Goal: Transaction & Acquisition: Purchase product/service

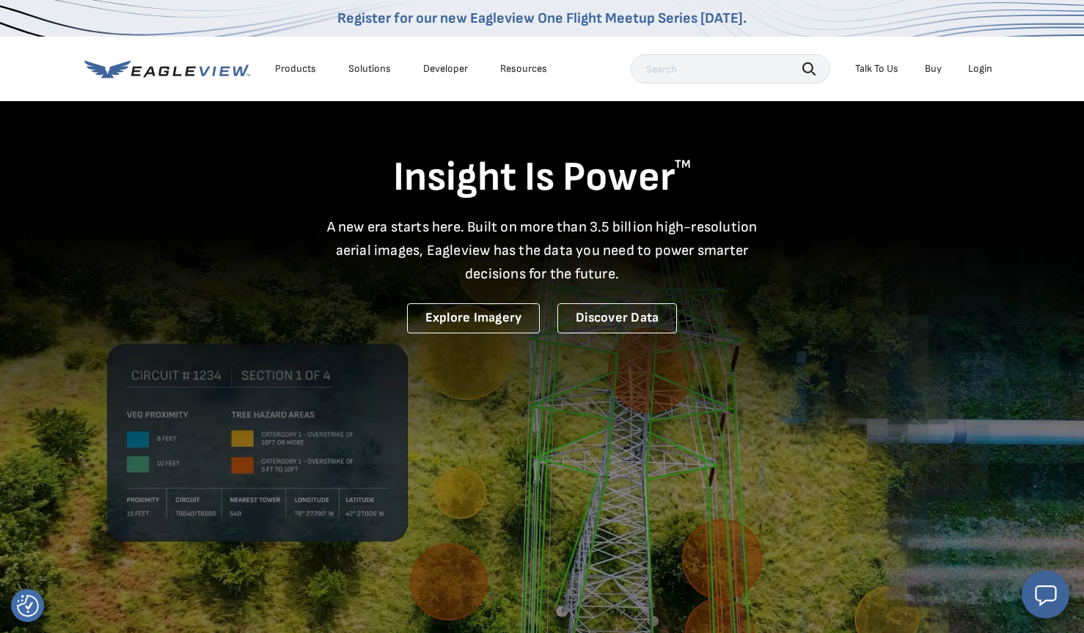
click at [981, 70] on div "Login" at bounding box center [980, 68] width 24 height 13
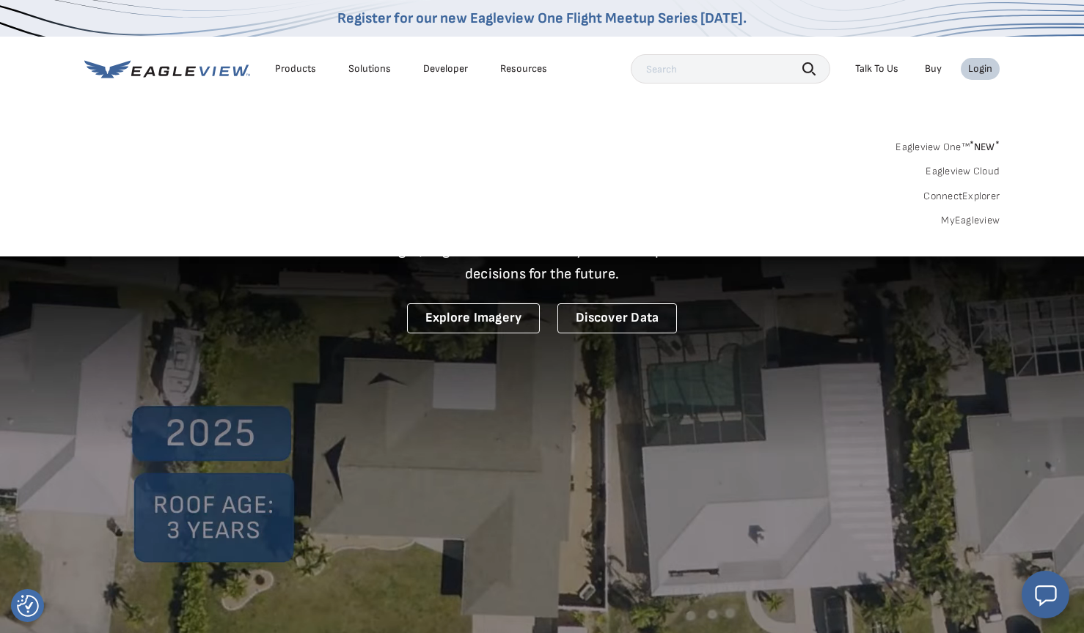
click at [978, 221] on link "MyEagleview" at bounding box center [970, 220] width 59 height 13
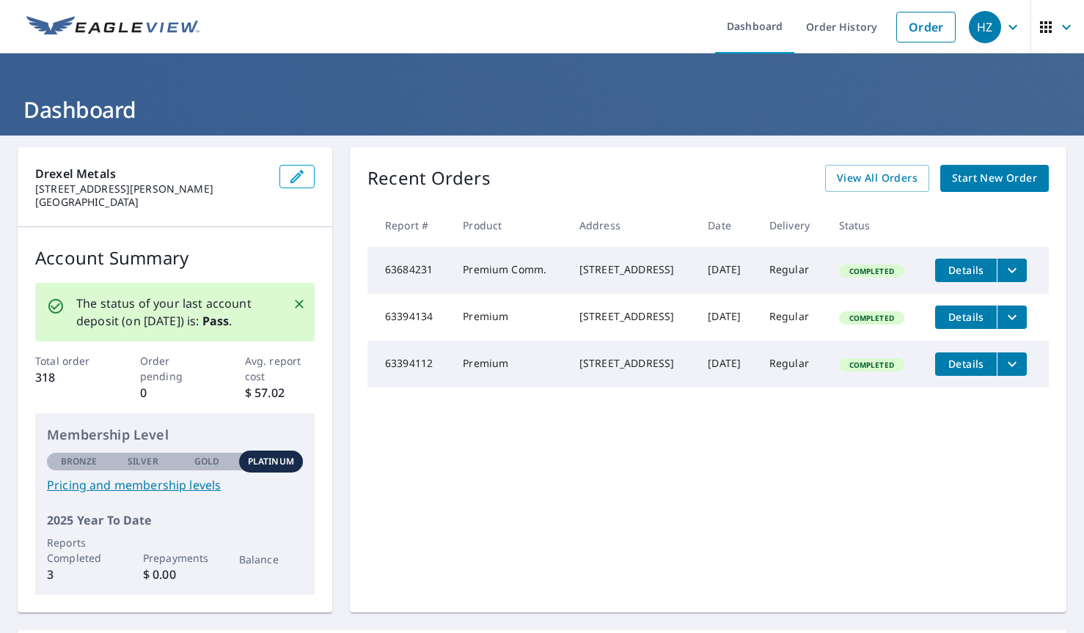
click at [977, 176] on span "Start New Order" at bounding box center [994, 178] width 85 height 18
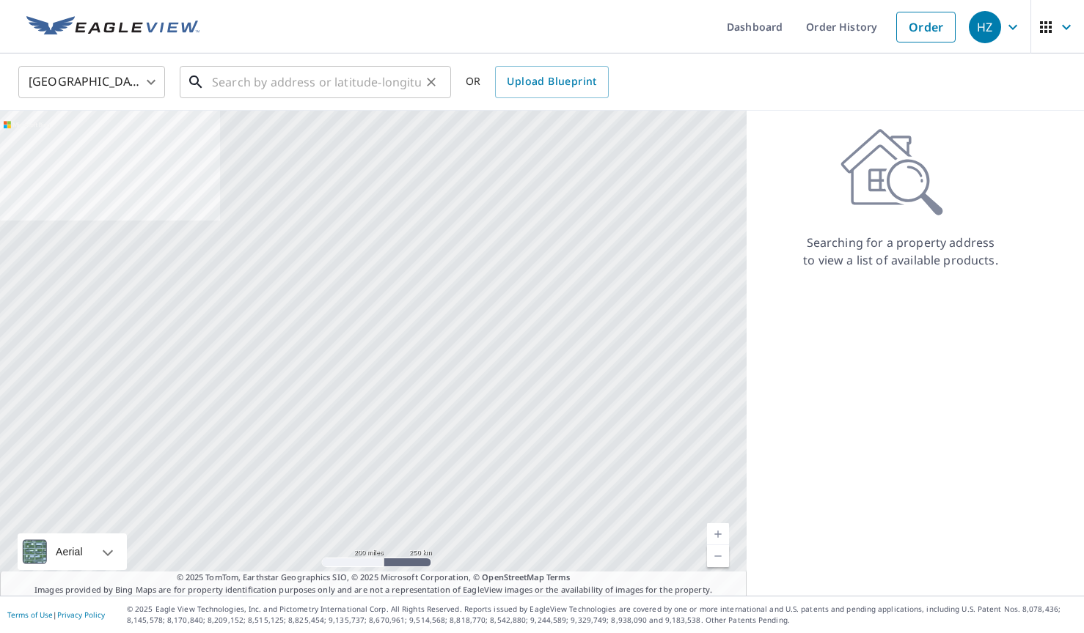
click at [251, 82] on input "text" at bounding box center [316, 82] width 209 height 41
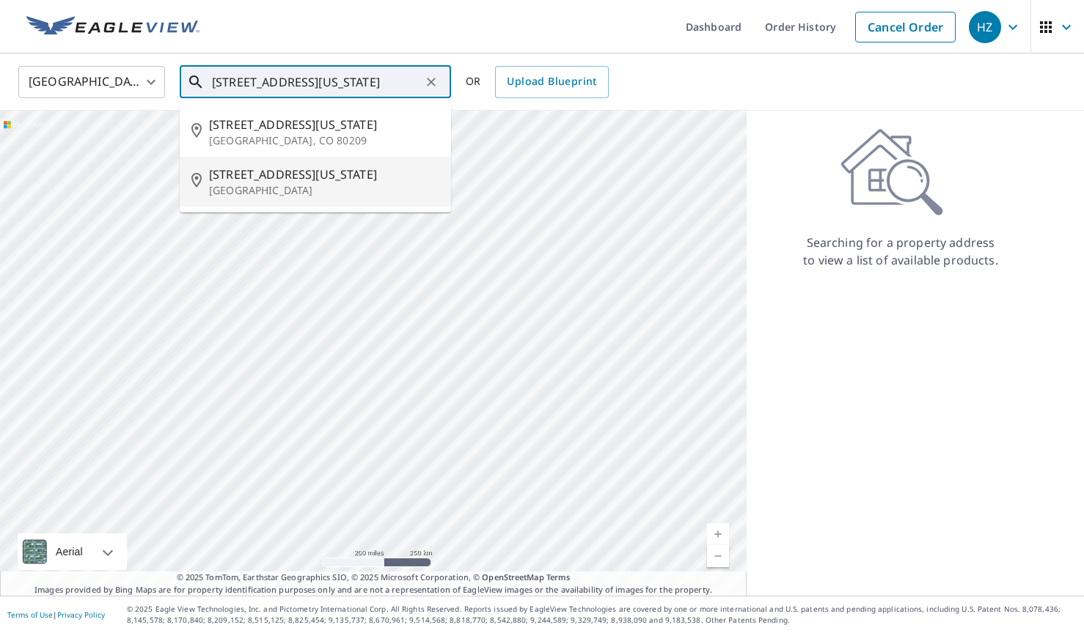
click at [298, 187] on p "New Bremen, OH 45869" at bounding box center [324, 190] width 230 height 15
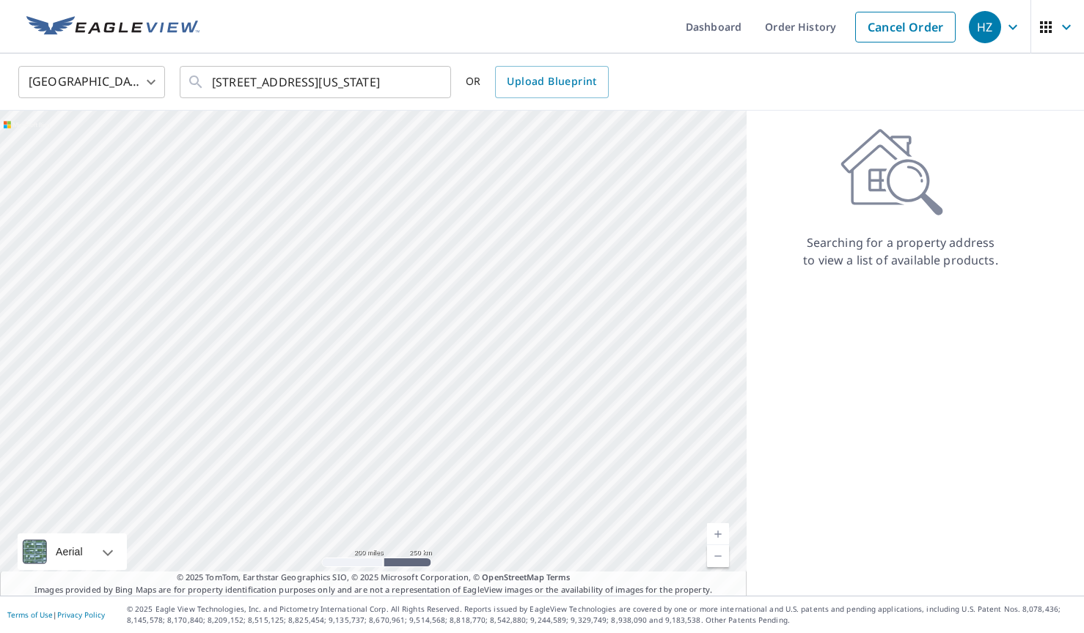
type input "496 S Washington St New Bremen, OH 45869"
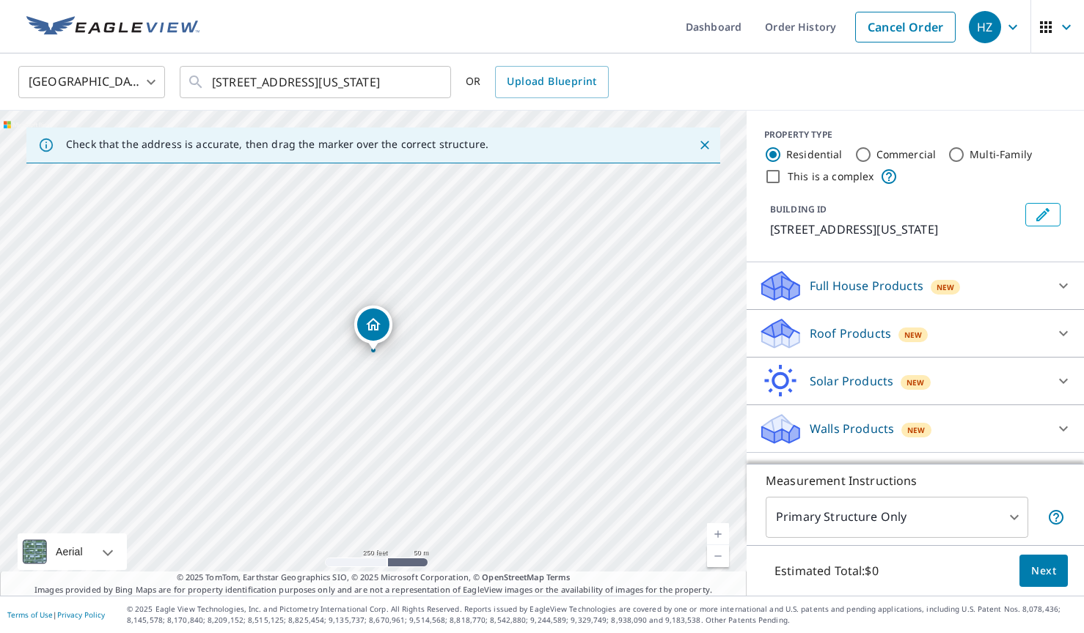
click at [1061, 438] on icon at bounding box center [1063, 429] width 18 height 18
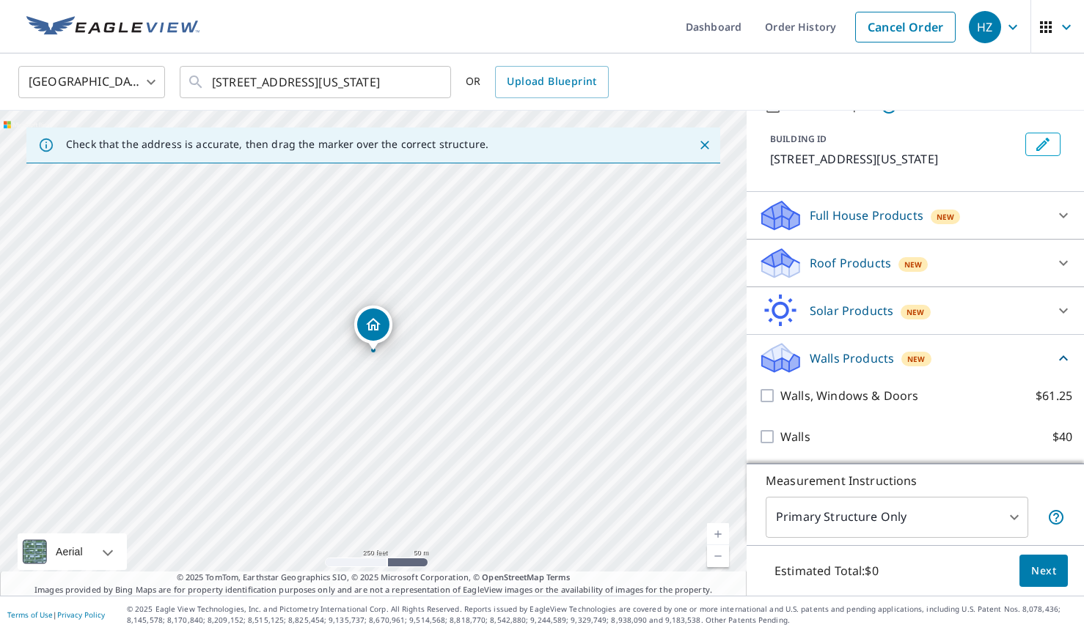
scroll to position [88, 0]
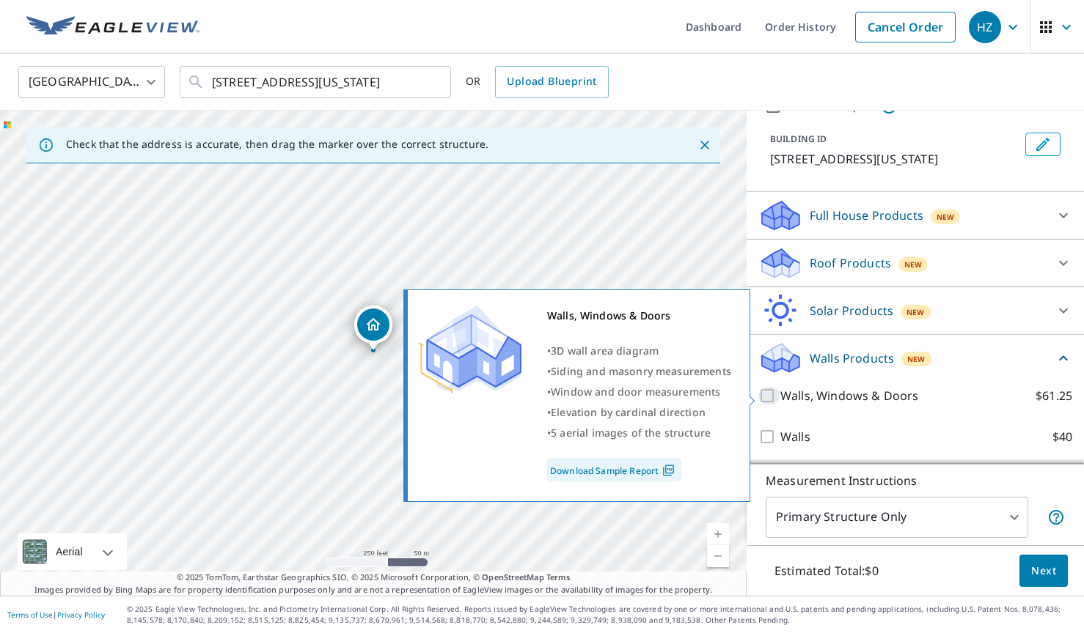
click at [768, 395] on input "Walls, Windows & Doors $61.25" at bounding box center [769, 396] width 22 height 18
checkbox input "true"
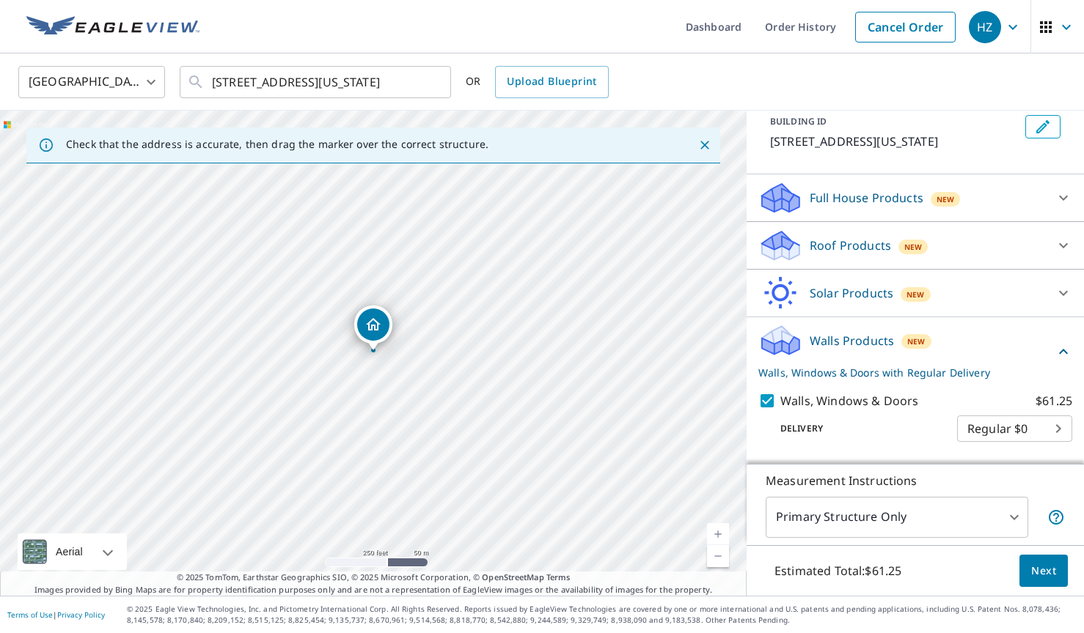
click at [983, 441] on body "HZ HZ Dashboard Order History Cancel Order HZ United States US ​ 496 S Washingt…" at bounding box center [542, 316] width 1084 height 633
click at [988, 375] on div at bounding box center [542, 316] width 1084 height 633
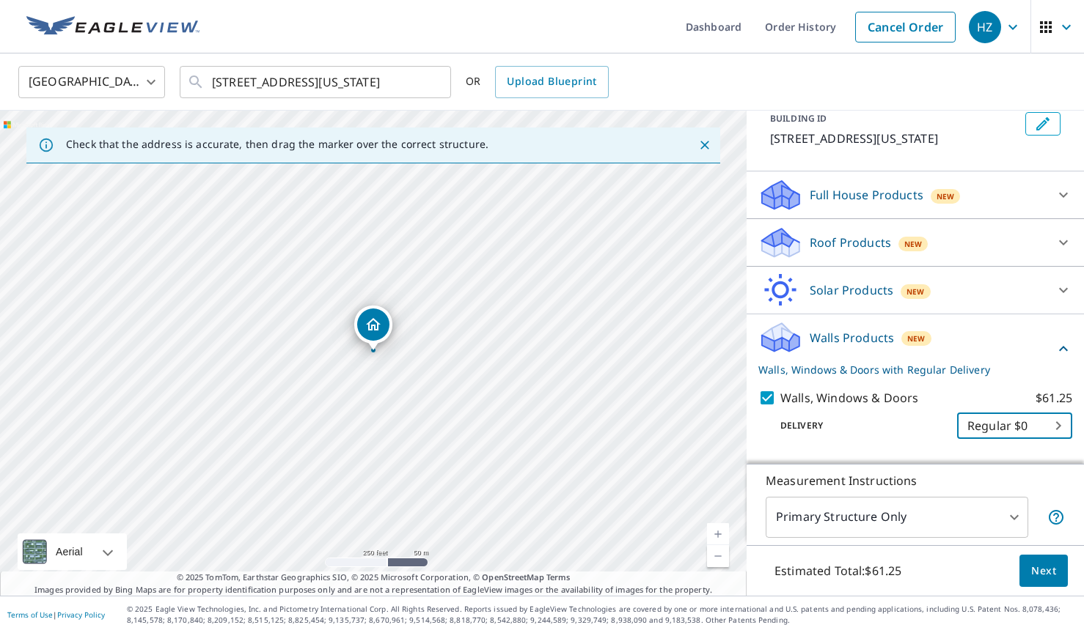
click at [940, 378] on p "Walls, Windows & Doors with Regular Delivery" at bounding box center [906, 369] width 296 height 15
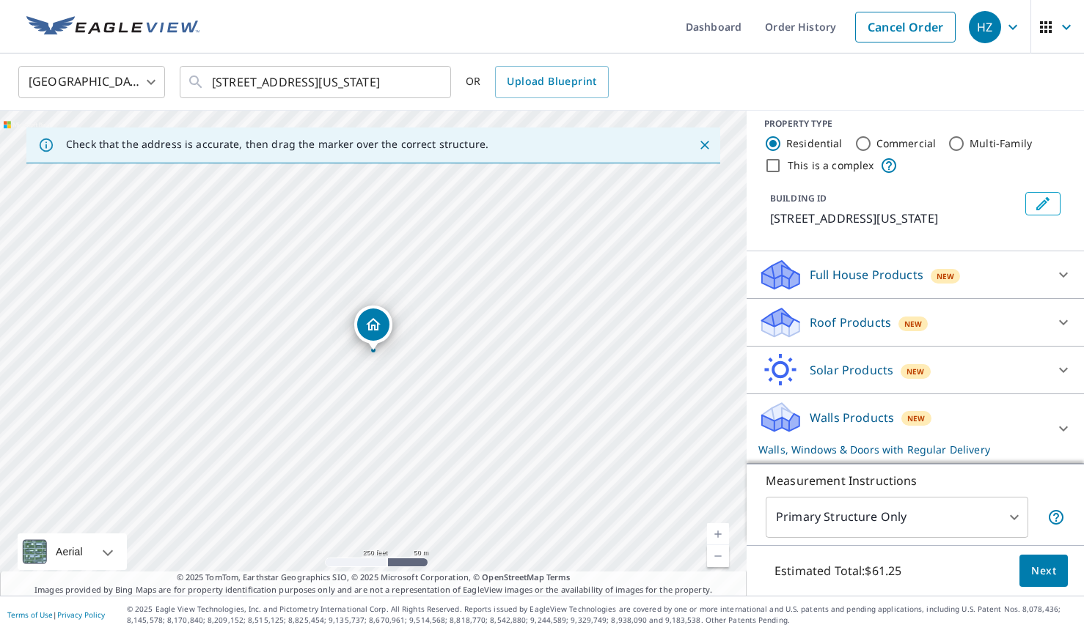
scroll to position [0, 0]
click at [882, 136] on label "Commercial" at bounding box center [906, 143] width 60 height 15
click at [872, 135] on input "Commercial" at bounding box center [863, 144] width 18 height 18
radio input "true"
type input "4"
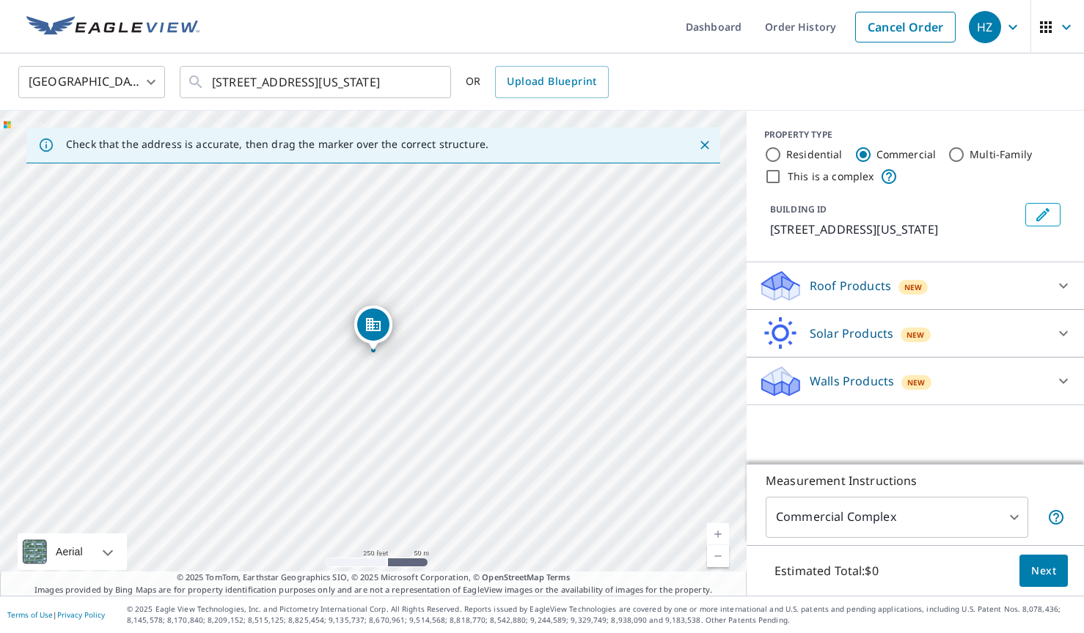
click at [1062, 384] on icon at bounding box center [1063, 381] width 9 height 5
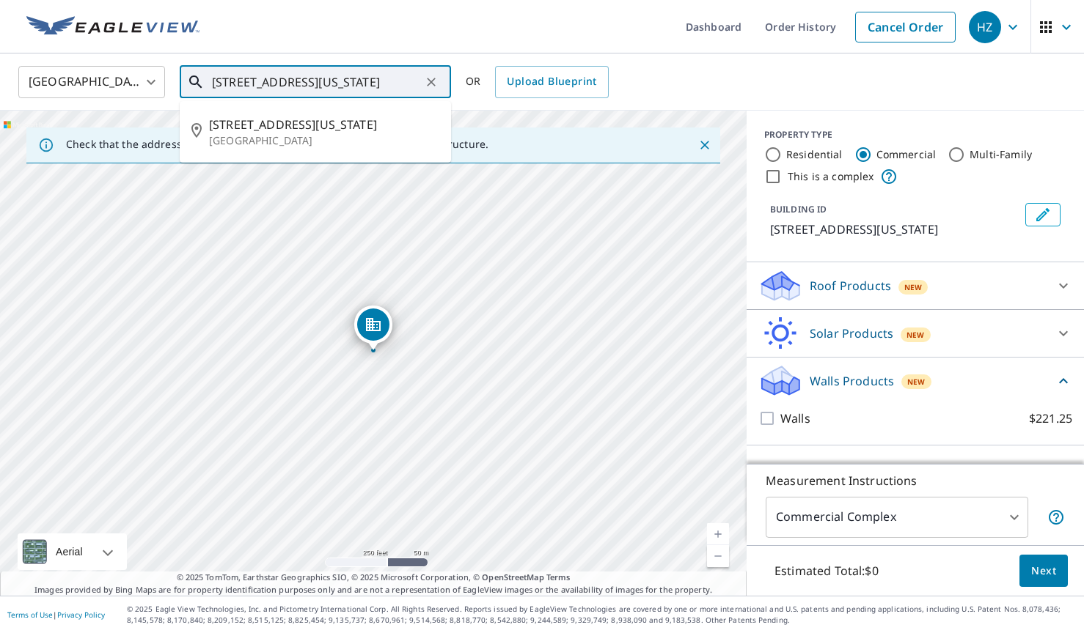
click at [256, 81] on input "496 S Washington St New Bremen, OH 45869" at bounding box center [316, 82] width 209 height 41
drag, startPoint x: 213, startPoint y: 81, endPoint x: 416, endPoint y: 87, distance: 203.2
click at [480, 84] on div "United States US ​ 496 S Washington St New Bremen, OH 45869 ​ 496 S Washington …" at bounding box center [536, 82] width 1059 height 34
click at [1059, 390] on icon at bounding box center [1063, 381] width 18 height 18
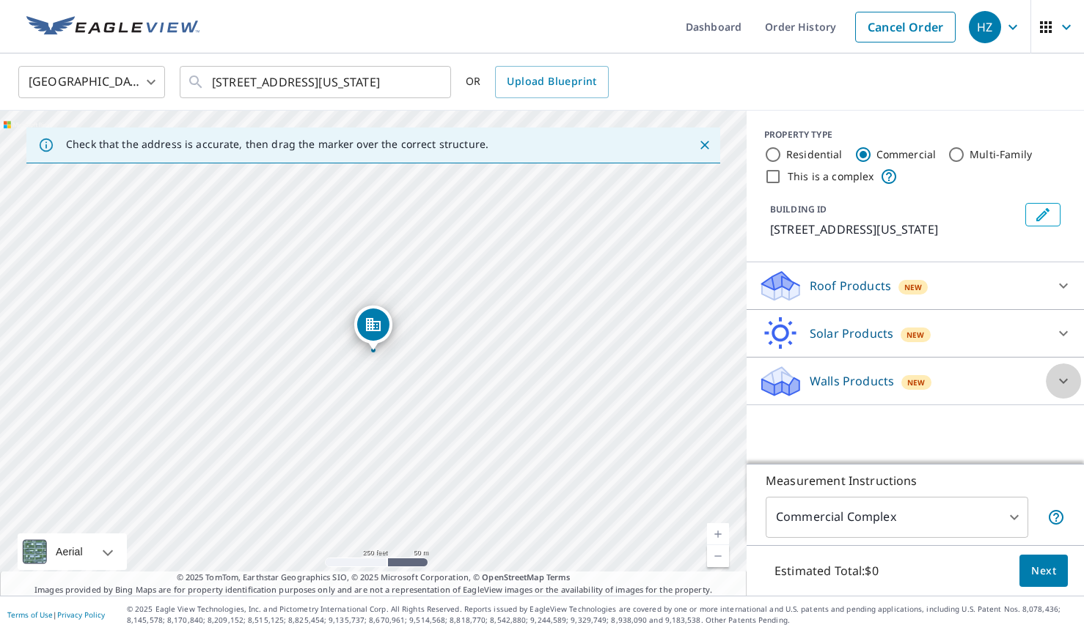
click at [1059, 384] on icon at bounding box center [1063, 381] width 9 height 5
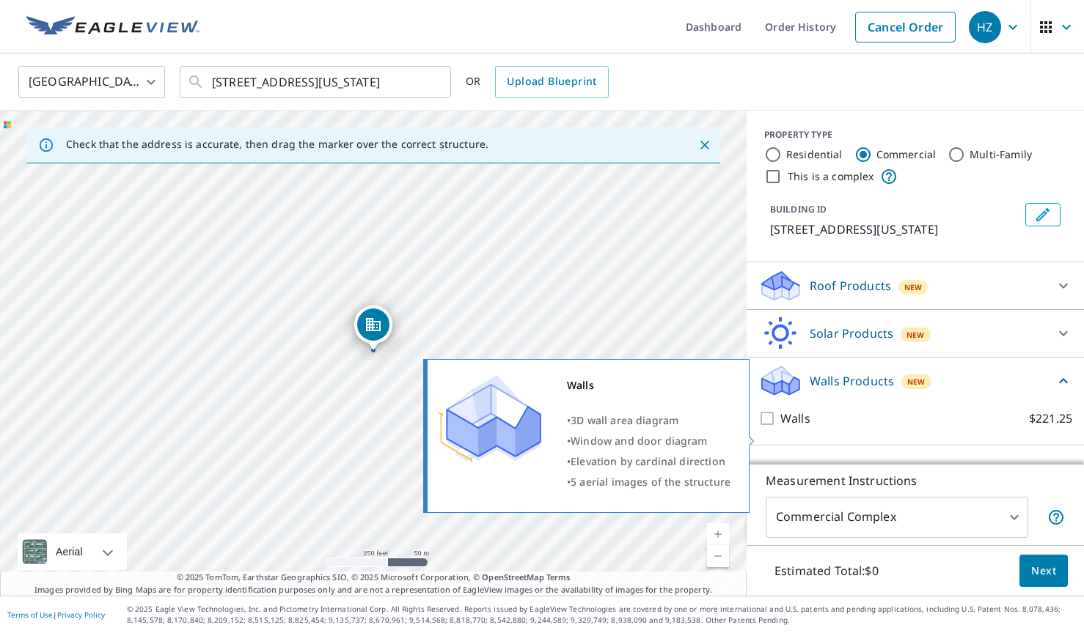
click at [768, 427] on input "Walls $221.25" at bounding box center [769, 419] width 22 height 18
checkbox input "true"
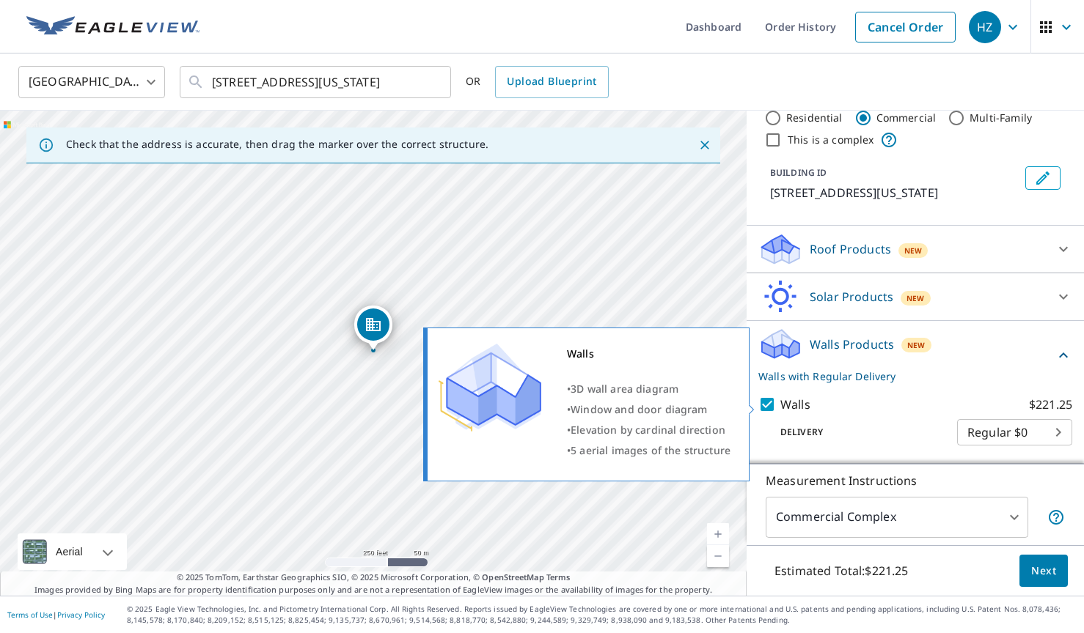
scroll to position [54, 0]
